Goal: Book appointment/travel/reservation

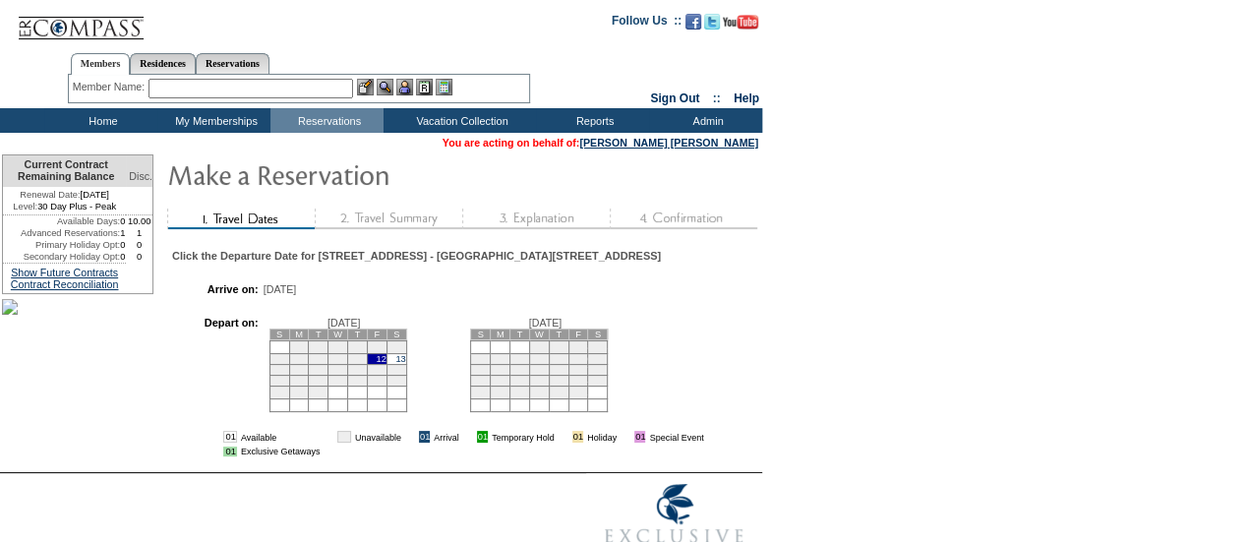
click at [406, 364] on td "13" at bounding box center [396, 358] width 20 height 11
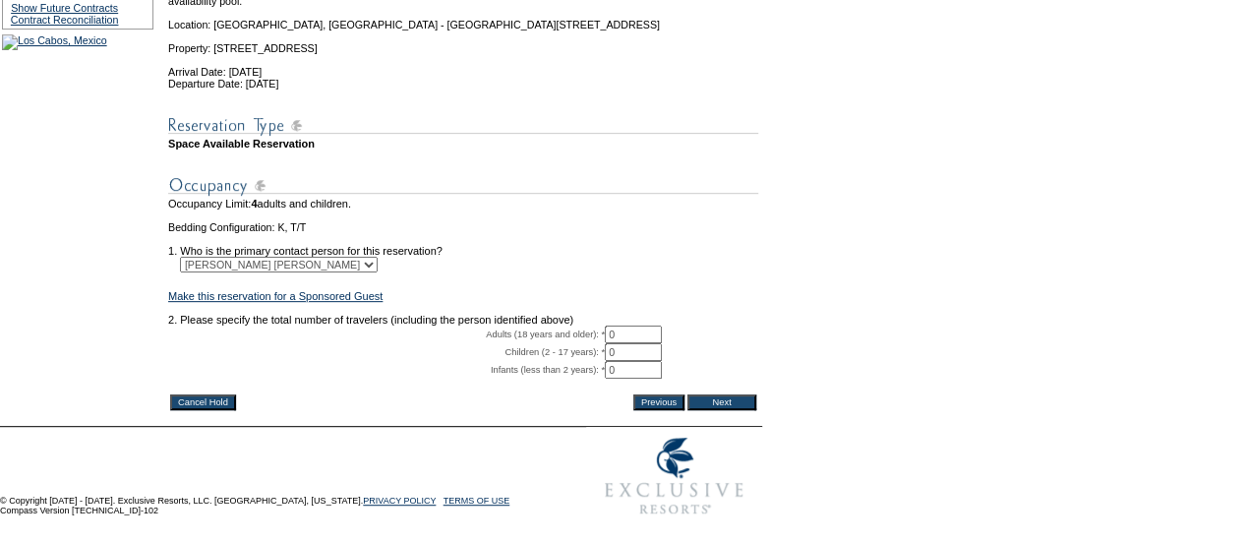
scroll to position [307, 0]
click at [643, 342] on input "0" at bounding box center [633, 334] width 57 height 18
type input "2"
click at [715, 409] on input "Next" at bounding box center [721, 401] width 69 height 16
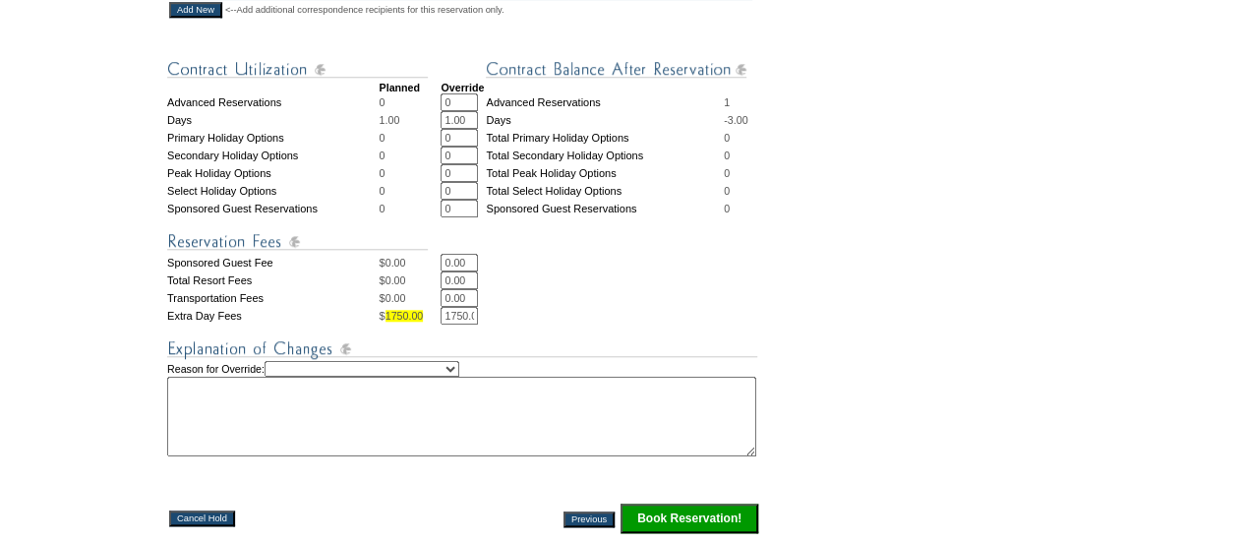
scroll to position [800, 0]
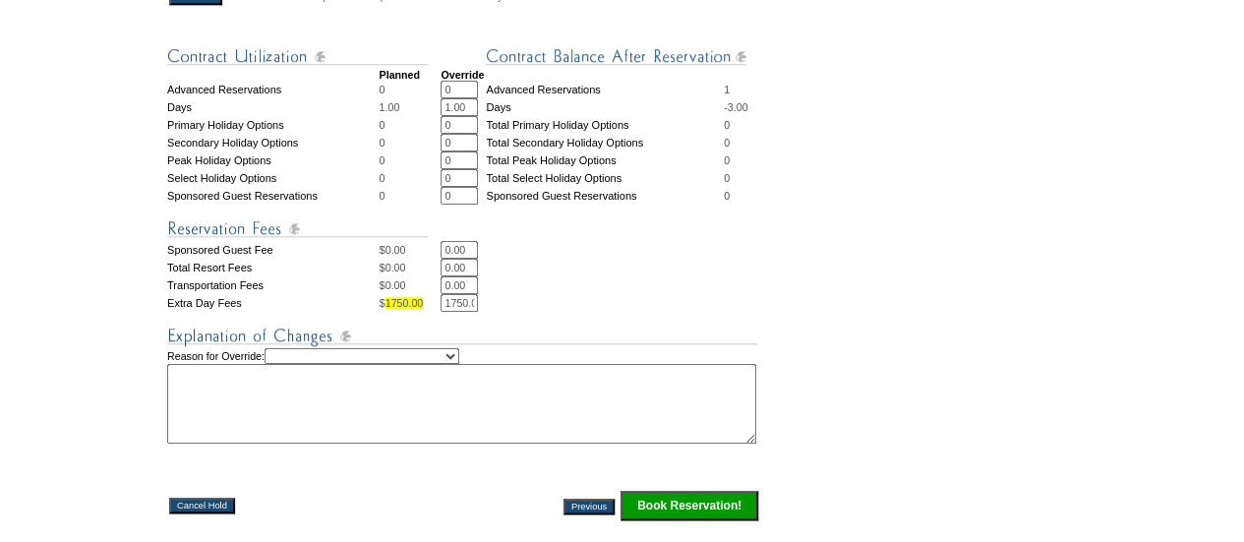
click at [459, 364] on select "Creating Continuous Stay Days Rebooked After Cancellation Editing Occupant Expe…" at bounding box center [362, 356] width 195 height 16
select select "1038"
click at [280, 364] on select "Creating Continuous Stay Days Rebooked After Cancellation Editing Occupant Expe…" at bounding box center [362, 356] width 195 height 16
click at [344, 434] on textarea at bounding box center [461, 404] width 589 height 80
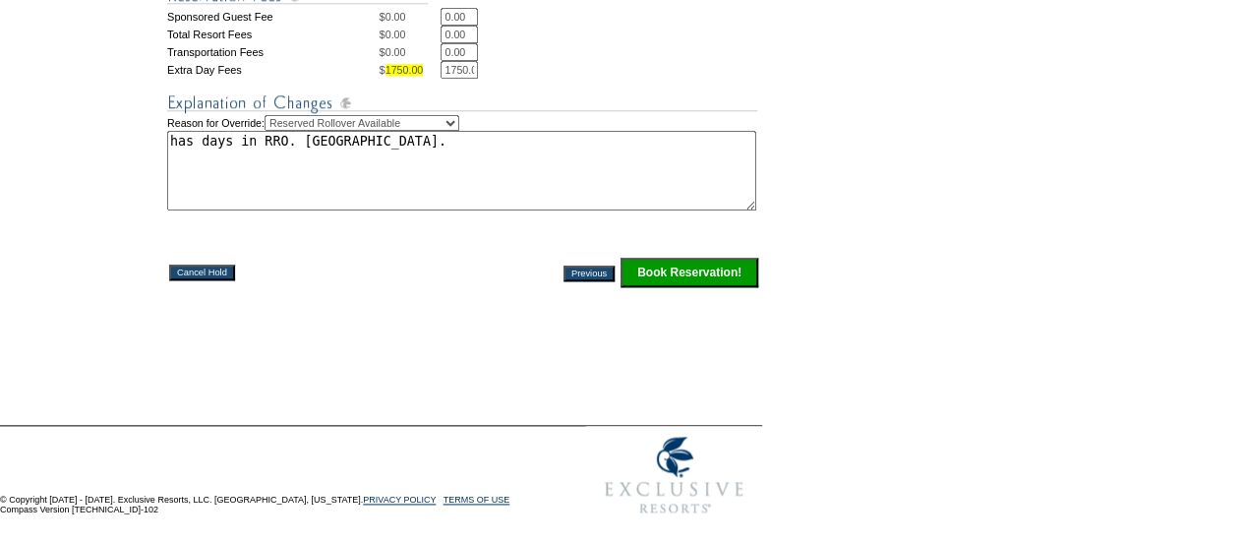
type textarea "has days in RRO. [GEOGRAPHIC_DATA]."
click at [712, 263] on input "Book Reservation!" at bounding box center [689, 273] width 138 height 30
